Goal: Task Accomplishment & Management: Use online tool/utility

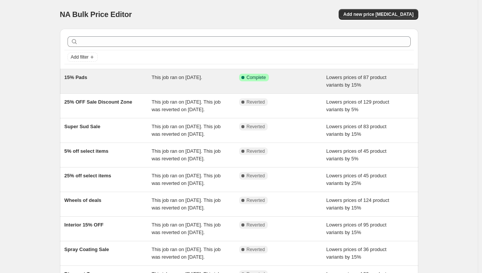
click at [291, 82] on div "Success Complete Complete" at bounding box center [283, 81] width 88 height 15
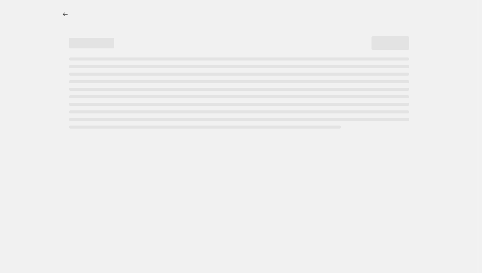
select select "percentage"
select select "collection"
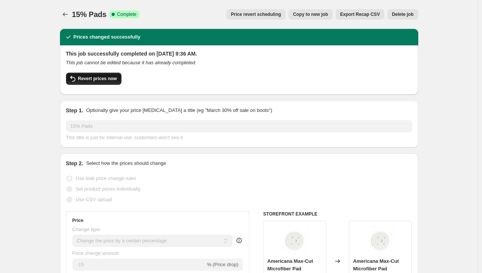
click at [114, 82] on button "Revert prices now" at bounding box center [93, 78] width 55 height 12
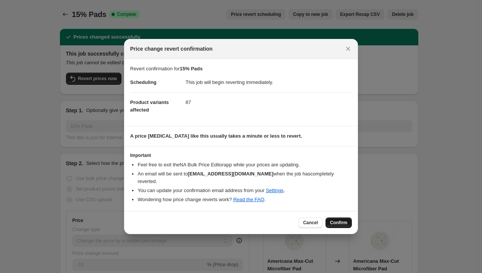
click at [344, 225] on button "Confirm" at bounding box center [339, 222] width 26 height 11
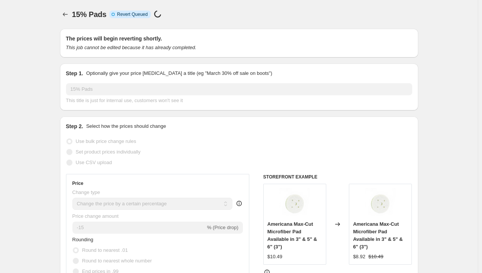
drag, startPoint x: 66, startPoint y: 11, endPoint x: 42, endPoint y: 28, distance: 29.5
click at [64, 14] on icon "Price change jobs" at bounding box center [66, 15] width 8 height 8
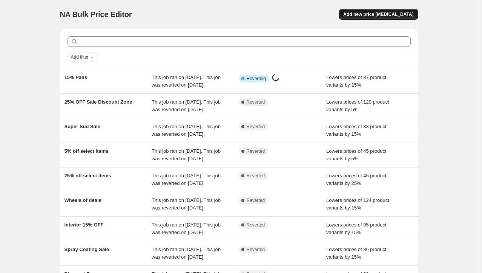
click at [381, 19] on button "Add new price [MEDICAL_DATA]" at bounding box center [378, 14] width 79 height 11
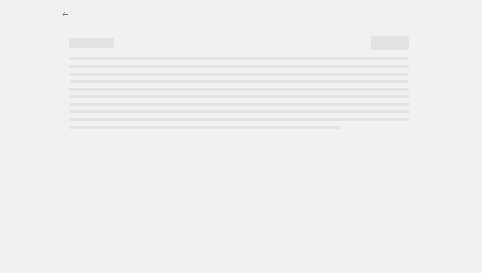
select select "percentage"
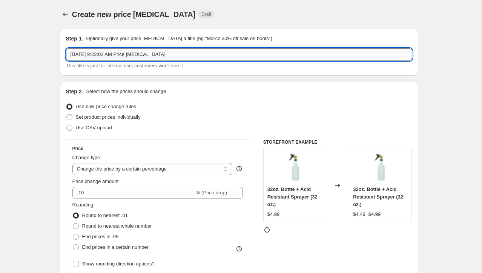
click at [157, 58] on input "[DATE] 9:23:02 AM Price [MEDICAL_DATA]" at bounding box center [239, 54] width 347 height 12
select select "percentage"
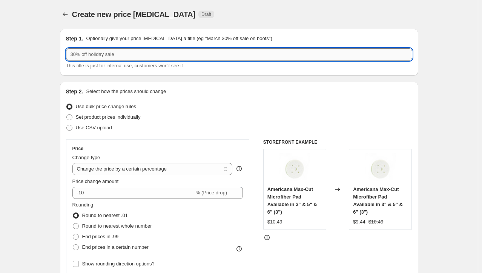
click at [157, 58] on input "text" at bounding box center [239, 54] width 347 height 12
type input "15% OFF Wash and Dry Sale"
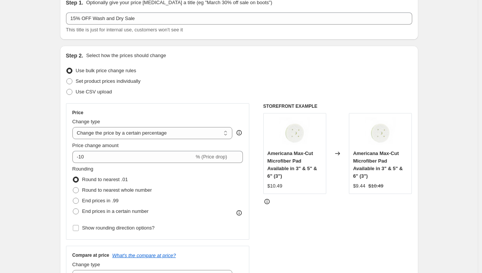
scroll to position [38, 0]
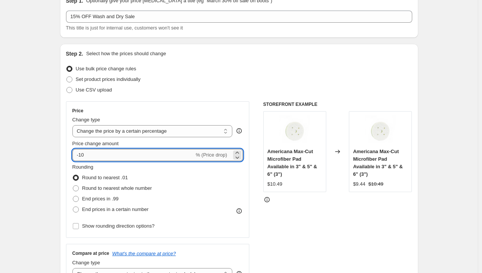
drag, startPoint x: 92, startPoint y: 155, endPoint x: 83, endPoint y: 154, distance: 9.5
click at [83, 154] on input "-10" at bounding box center [133, 155] width 122 height 12
type input "-15"
click at [26, 150] on div "Create new price [MEDICAL_DATA]. This page is ready Create new price [MEDICAL_D…" at bounding box center [239, 252] width 478 height 581
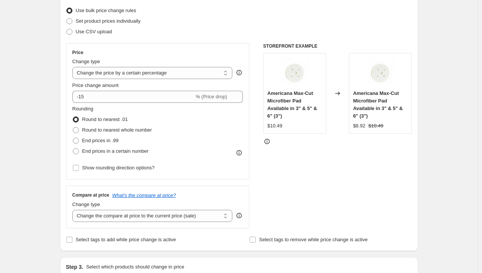
scroll to position [113, 0]
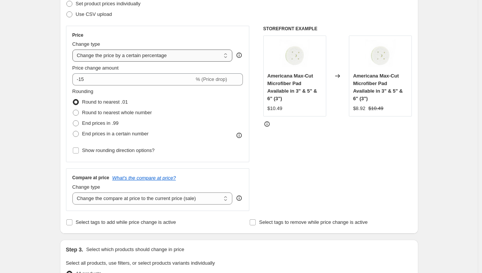
click at [143, 61] on select "Change the price to a certain amount Change the price by a certain amount Chang…" at bounding box center [152, 55] width 160 height 12
click at [42, 69] on div "Create new price [MEDICAL_DATA]. This page is ready Create new price [MEDICAL_D…" at bounding box center [239, 177] width 478 height 581
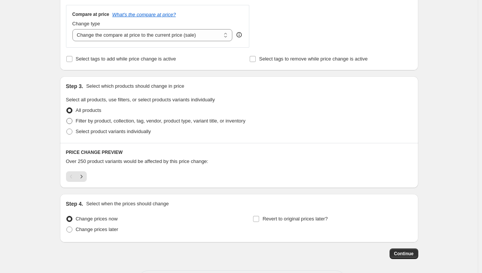
scroll to position [308, 0]
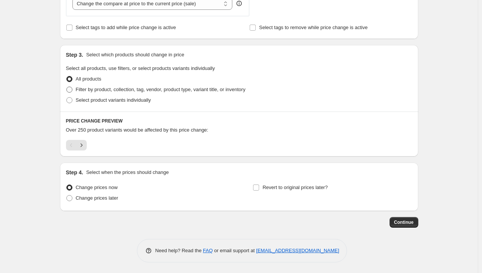
click at [149, 89] on span "Filter by product, collection, tag, vendor, product type, variant title, or inv…" at bounding box center [161, 89] width 170 height 6
click at [67, 87] on input "Filter by product, collection, tag, vendor, product type, variant title, or inv…" at bounding box center [66, 86] width 0 height 0
radio input "true"
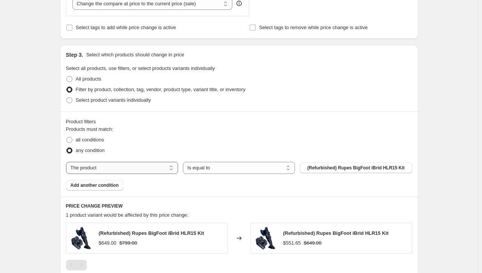
click at [147, 164] on select "The product The product's collection The product's tag The product's vendor The…" at bounding box center [122, 168] width 112 height 12
select select "collection"
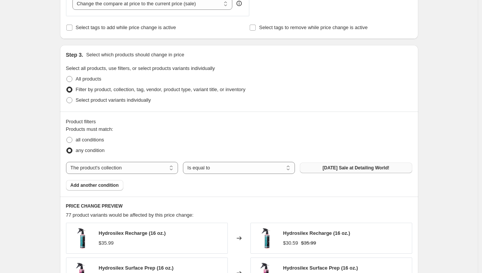
click at [331, 169] on span "[DATE] Sale at Detailing World!" at bounding box center [356, 168] width 67 height 6
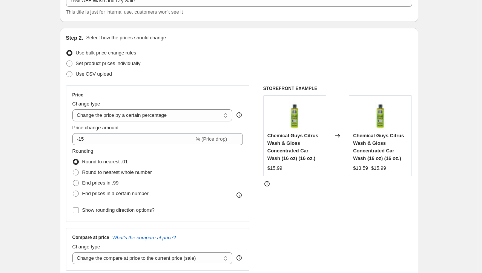
scroll to position [570, 0]
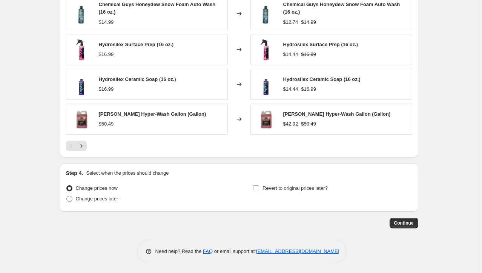
drag, startPoint x: 418, startPoint y: 83, endPoint x: 425, endPoint y: 239, distance: 156.5
click at [401, 220] on span "Continue" at bounding box center [405, 223] width 20 height 6
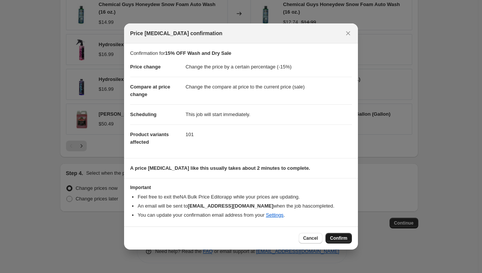
click at [341, 238] on span "Confirm" at bounding box center [338, 238] width 17 height 6
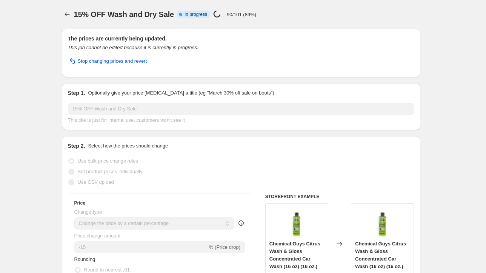
select select "percentage"
select select "collection"
